Goal: Find specific page/section: Find specific page/section

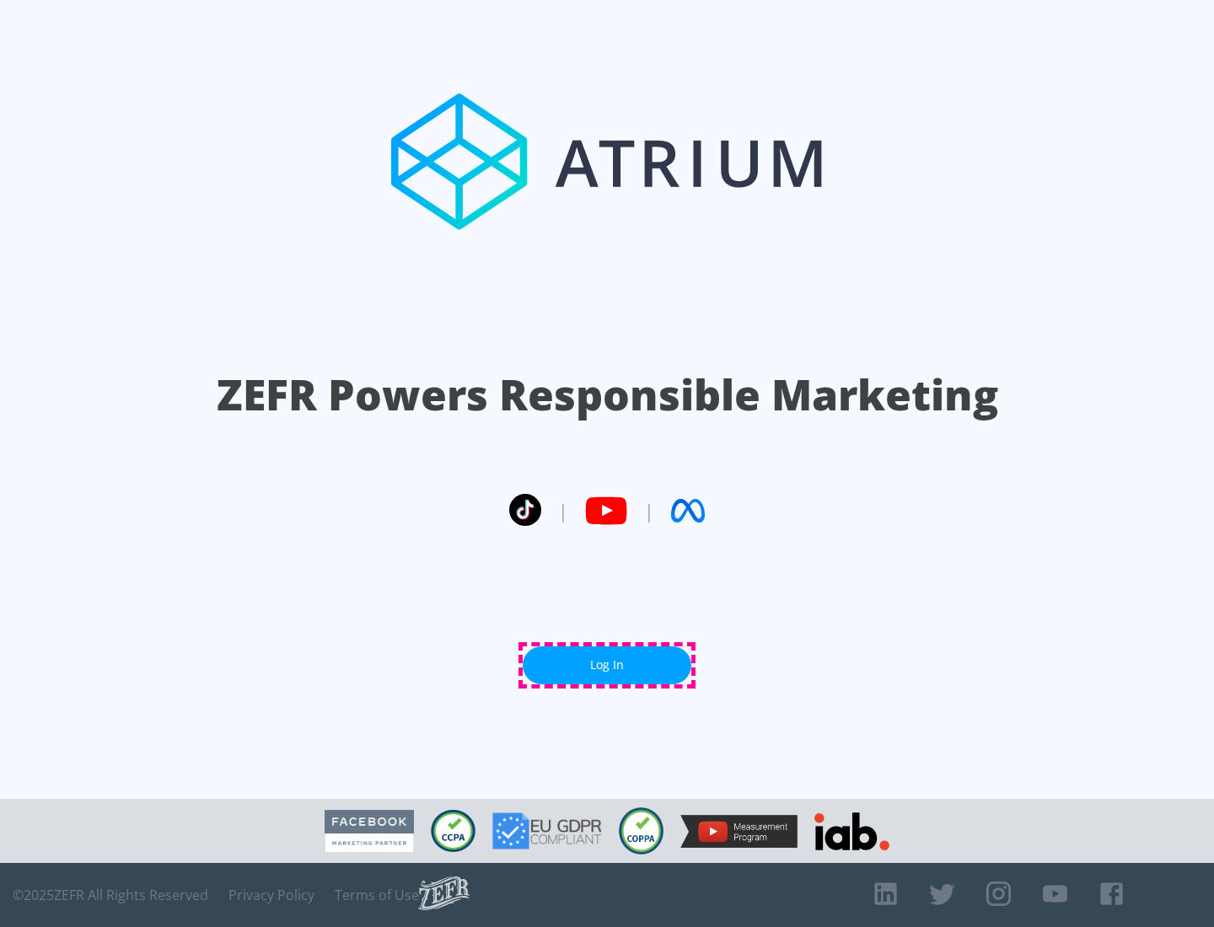
click at [607, 665] on link "Log In" at bounding box center [607, 665] width 169 height 38
